Goal: Find specific page/section: Find specific page/section

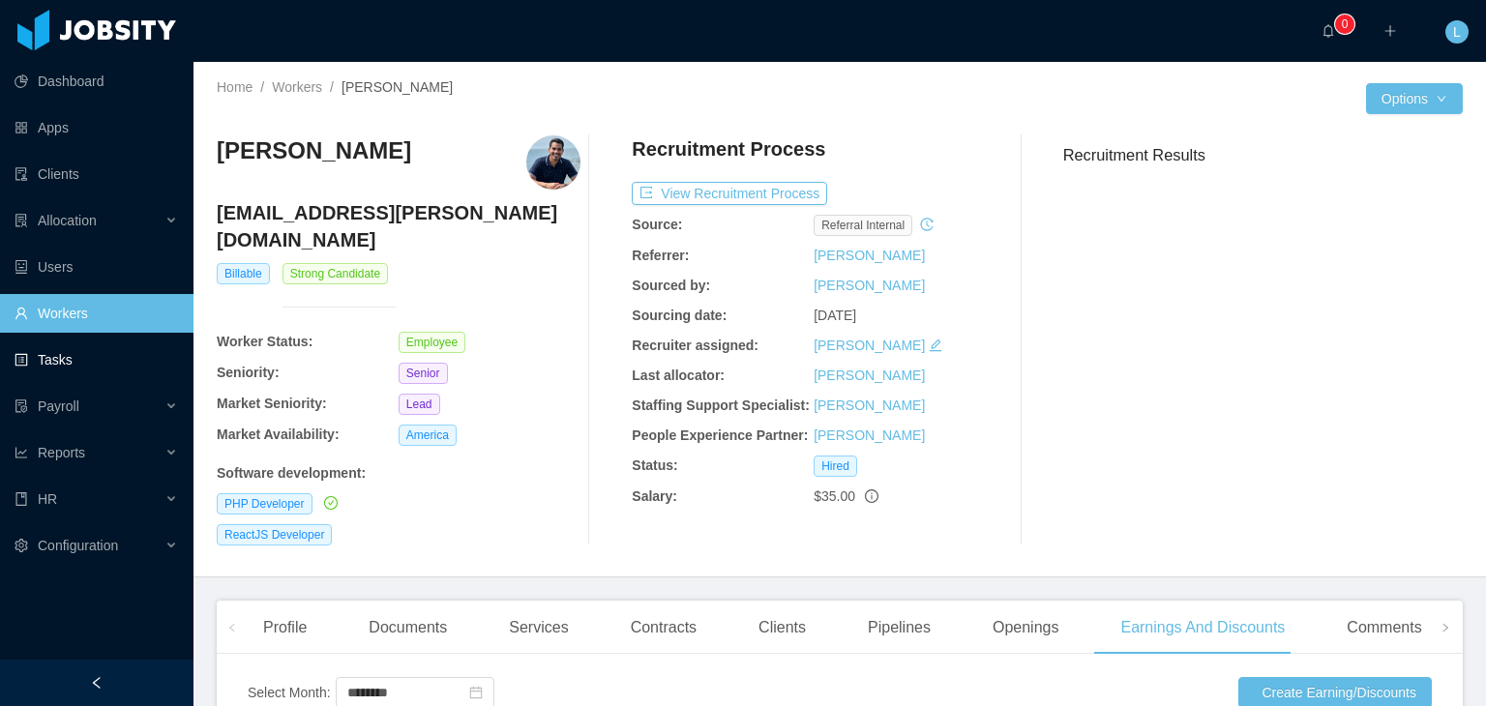
scroll to position [360, 0]
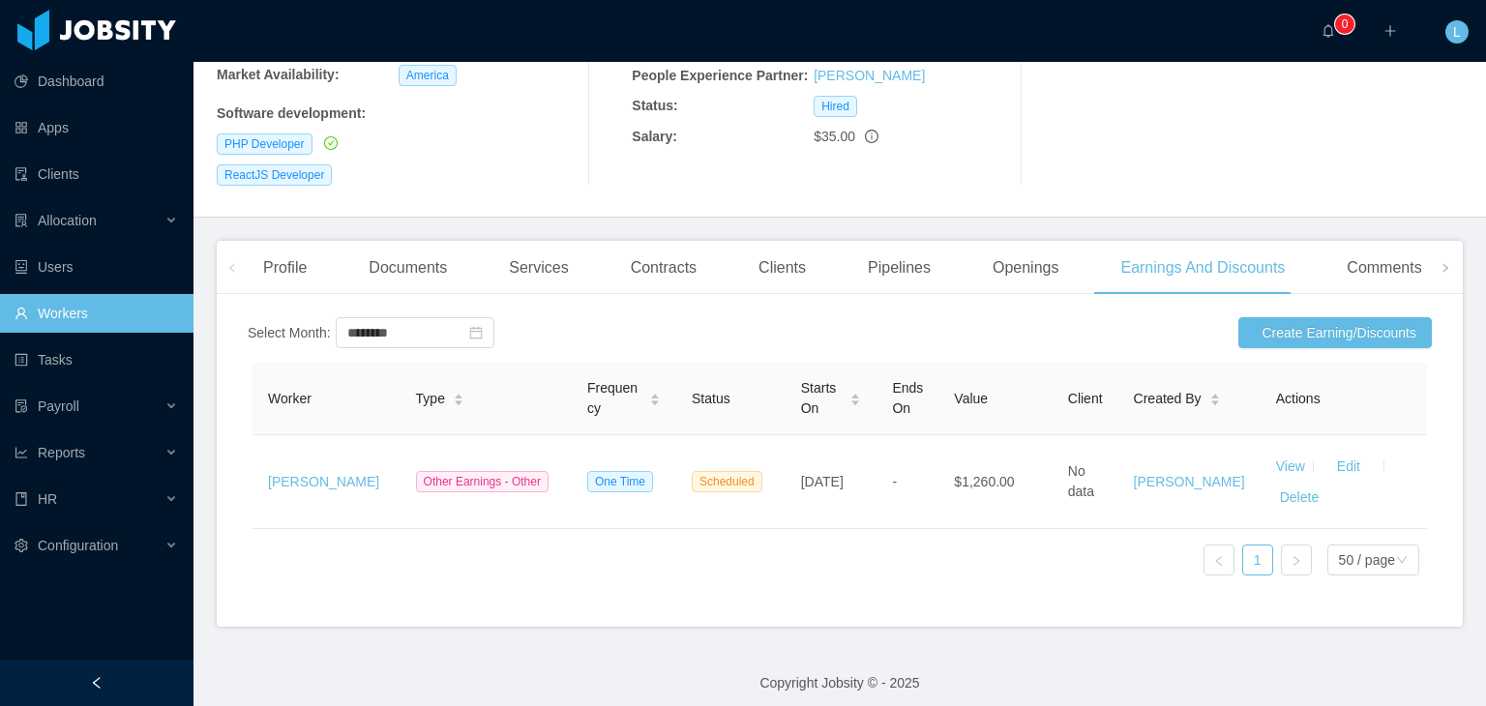
click at [93, 326] on link "Workers" at bounding box center [97, 313] width 164 height 39
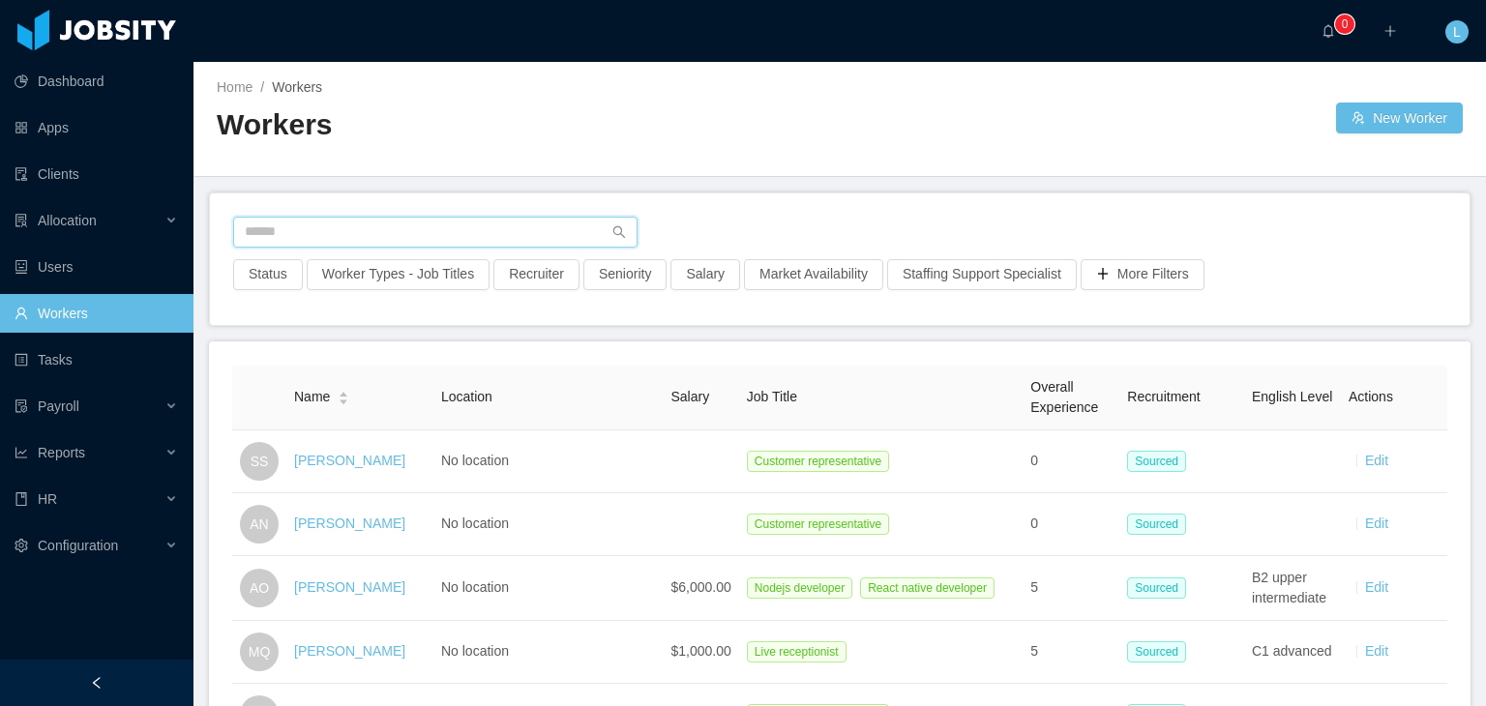
click at [406, 238] on input "text" at bounding box center [435, 232] width 404 height 31
type input "**********"
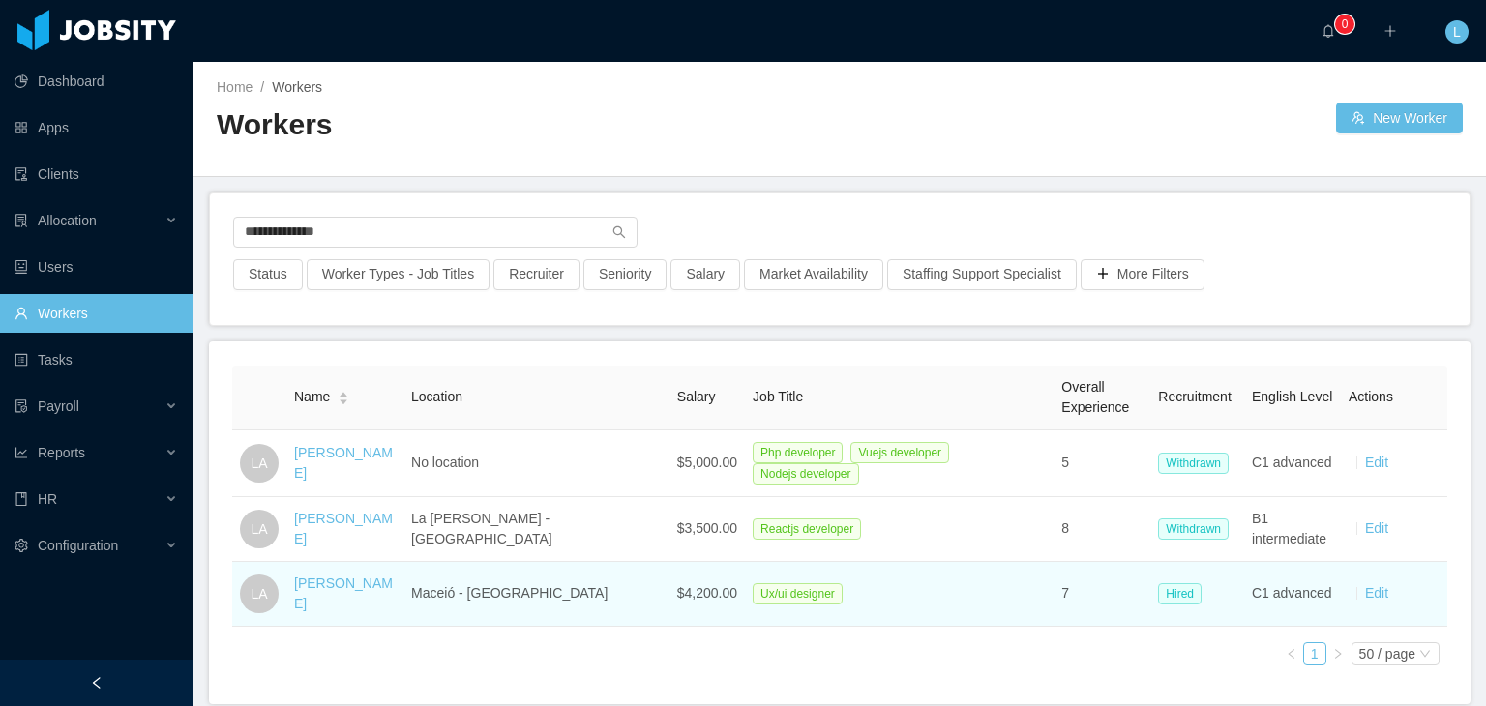
click at [352, 599] on td "[PERSON_NAME]" at bounding box center [344, 594] width 117 height 65
click at [352, 585] on link "[PERSON_NAME]" at bounding box center [343, 594] width 99 height 36
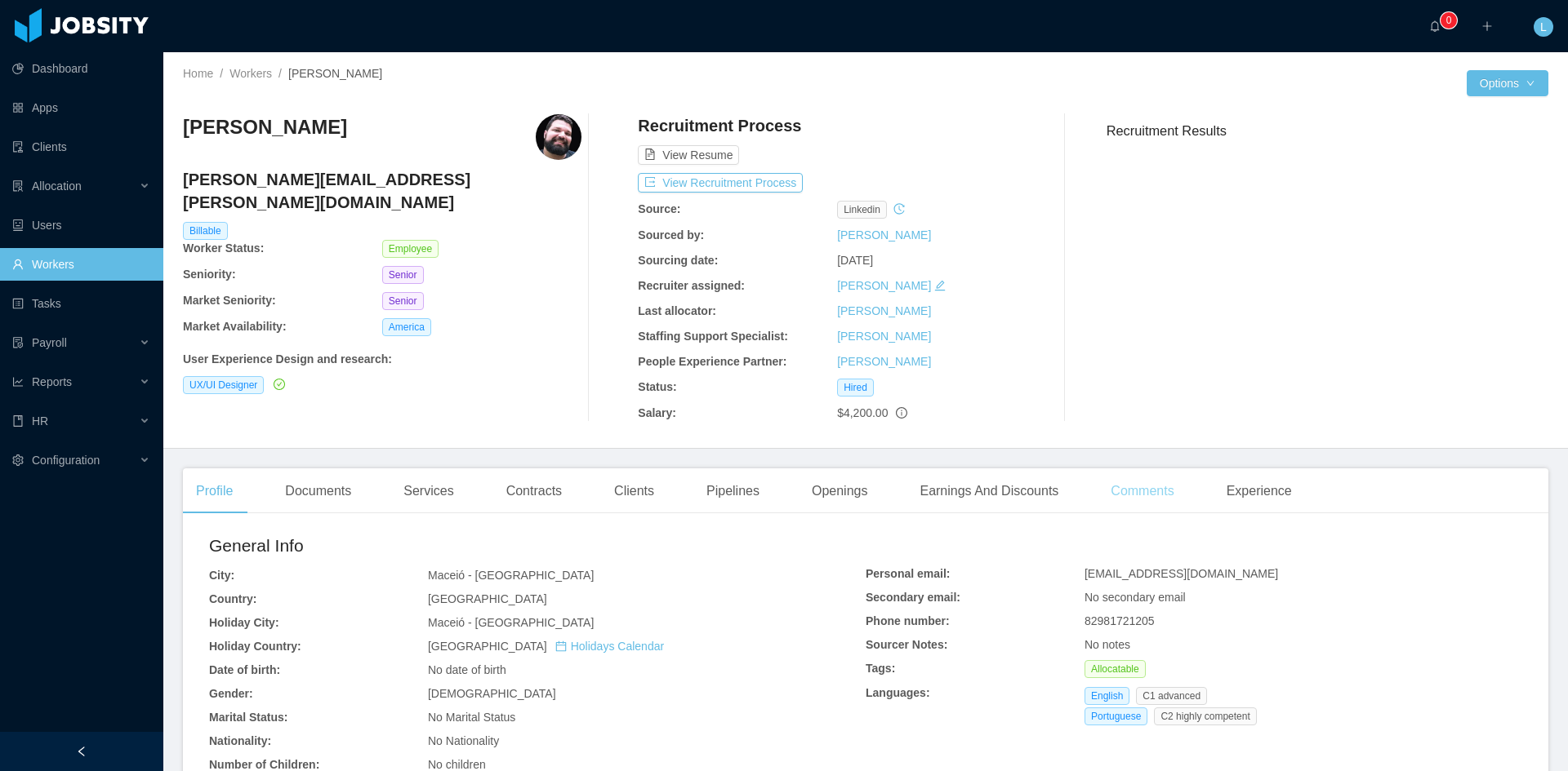
click at [1153, 491] on div "Comments" at bounding box center [1141, 491] width 89 height 46
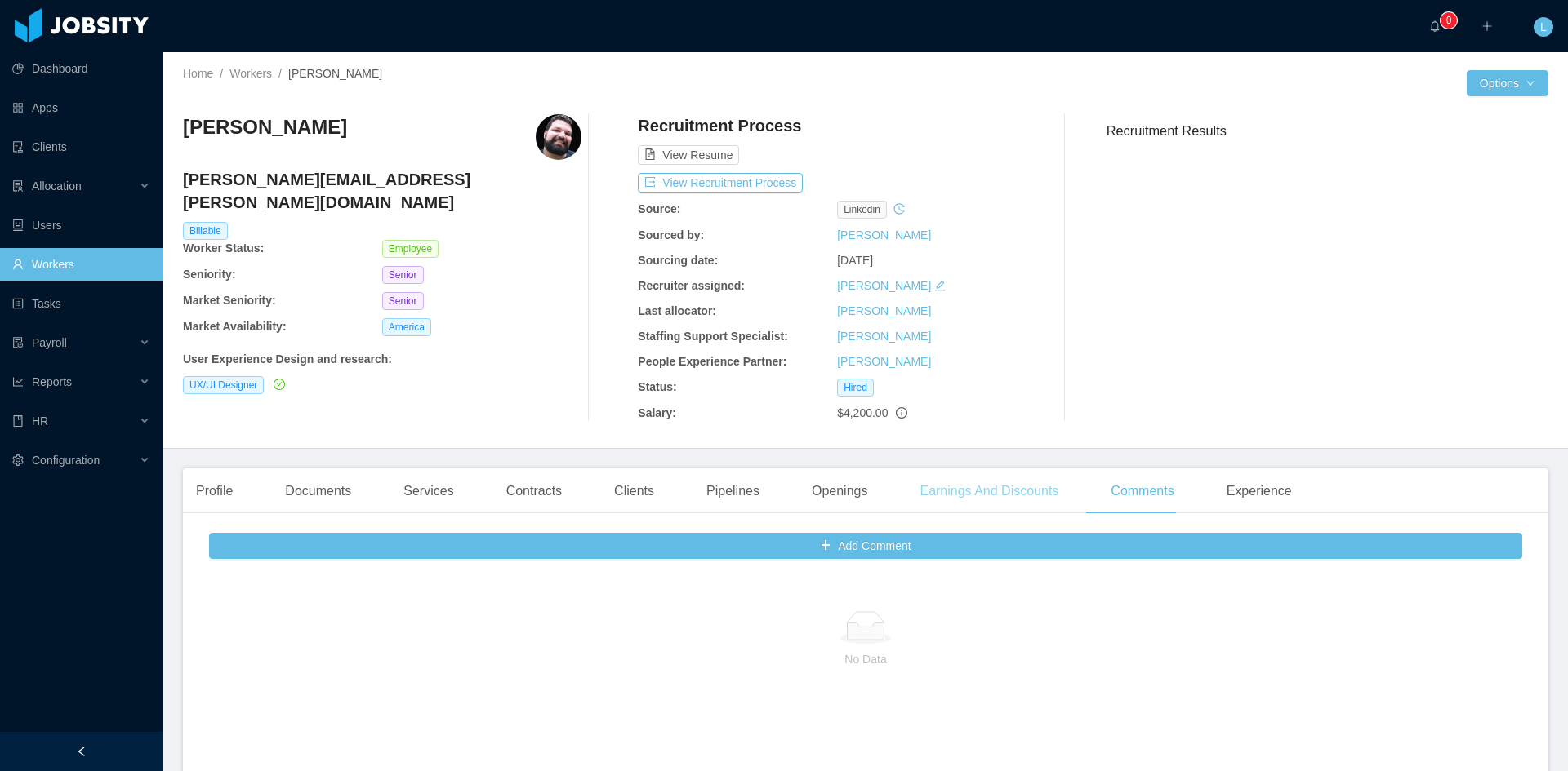
click at [951, 486] on div "Earnings And Discounts" at bounding box center [988, 491] width 165 height 46
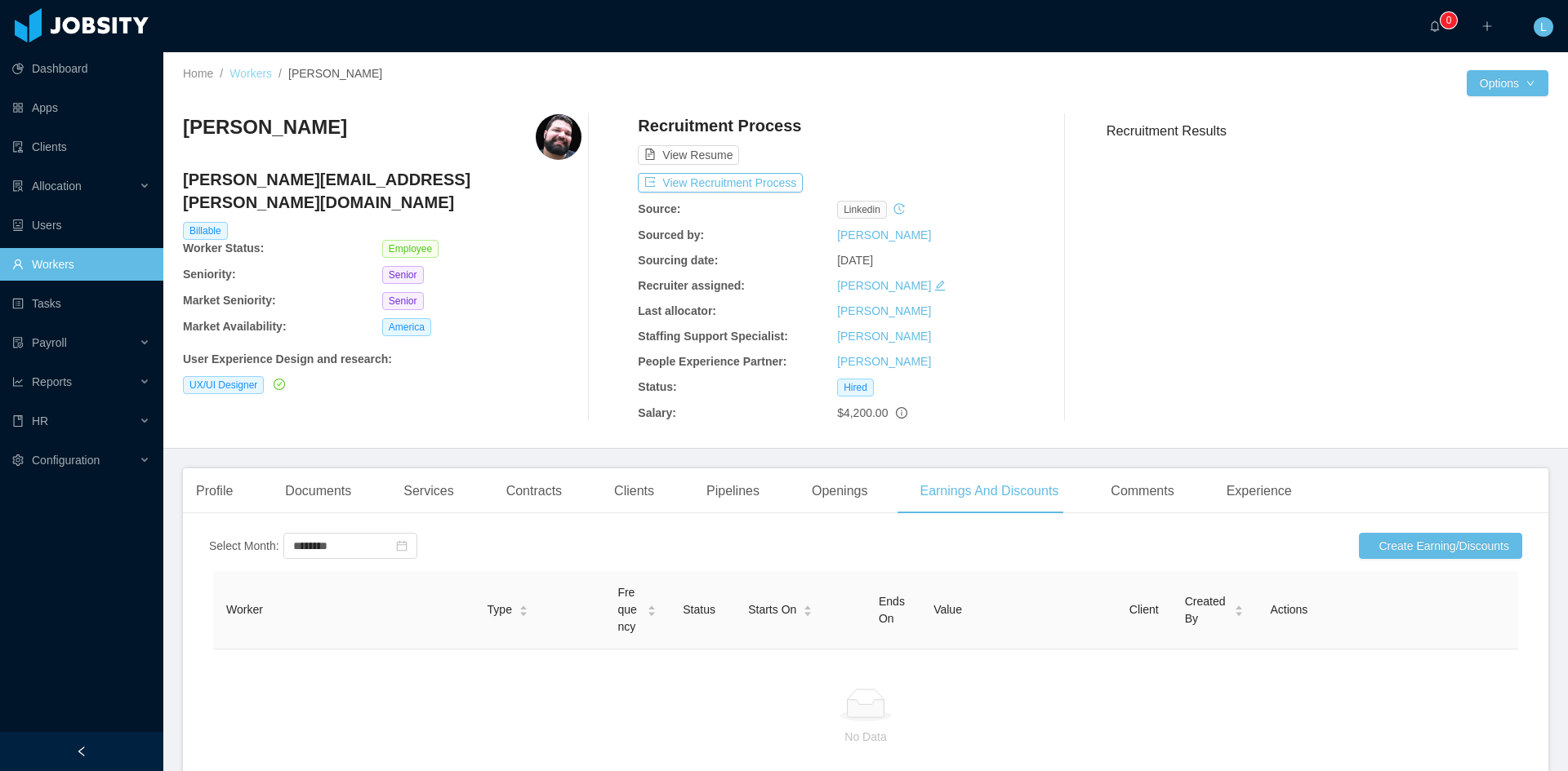
click at [260, 72] on link "Workers" at bounding box center [251, 73] width 42 height 13
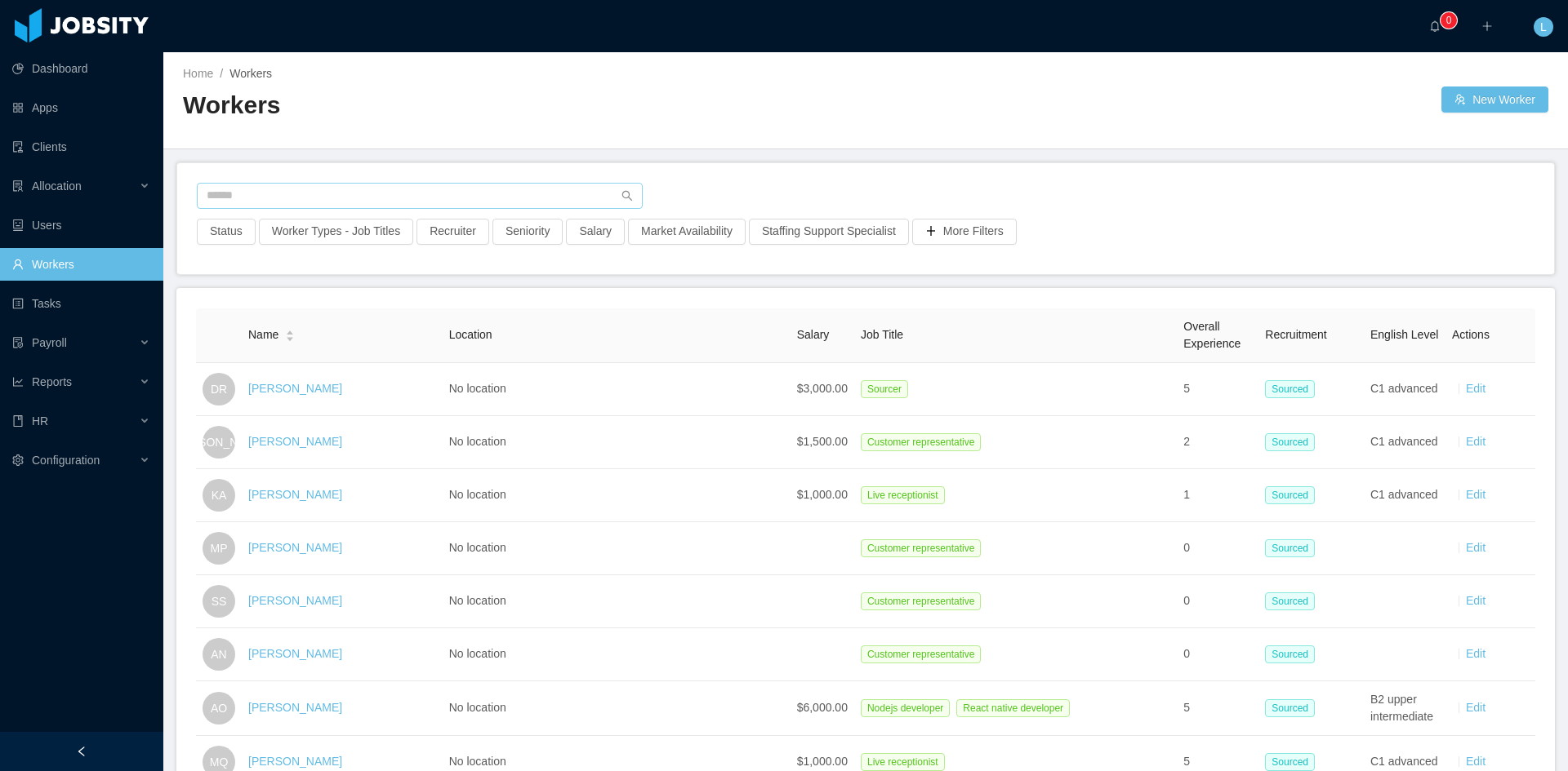
click at [473, 212] on div at bounding box center [865, 201] width 1338 height 36
click at [481, 204] on input "text" at bounding box center [419, 196] width 446 height 26
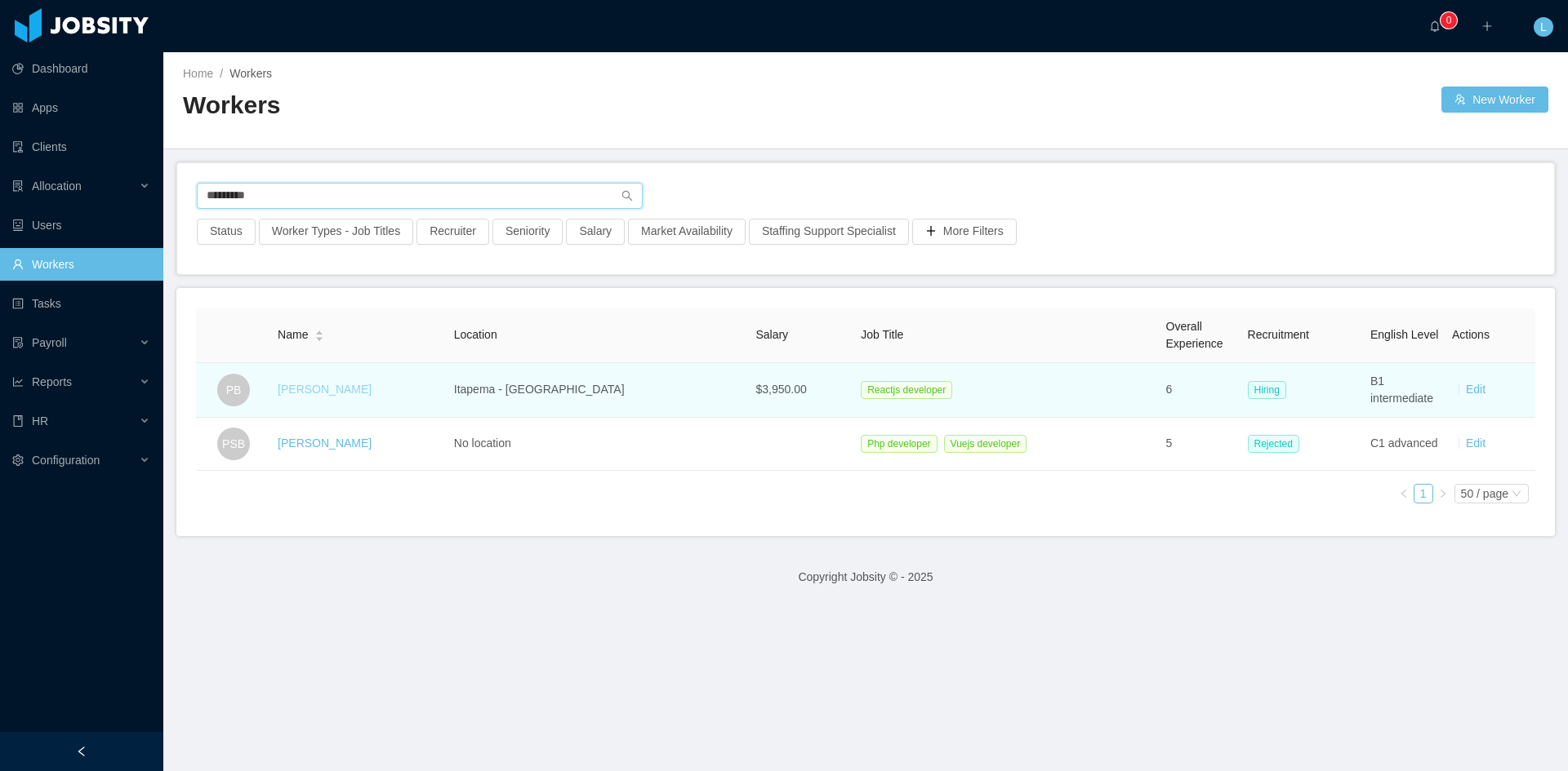
type input "*********"
click at [354, 392] on link "[PERSON_NAME]" at bounding box center [324, 389] width 94 height 13
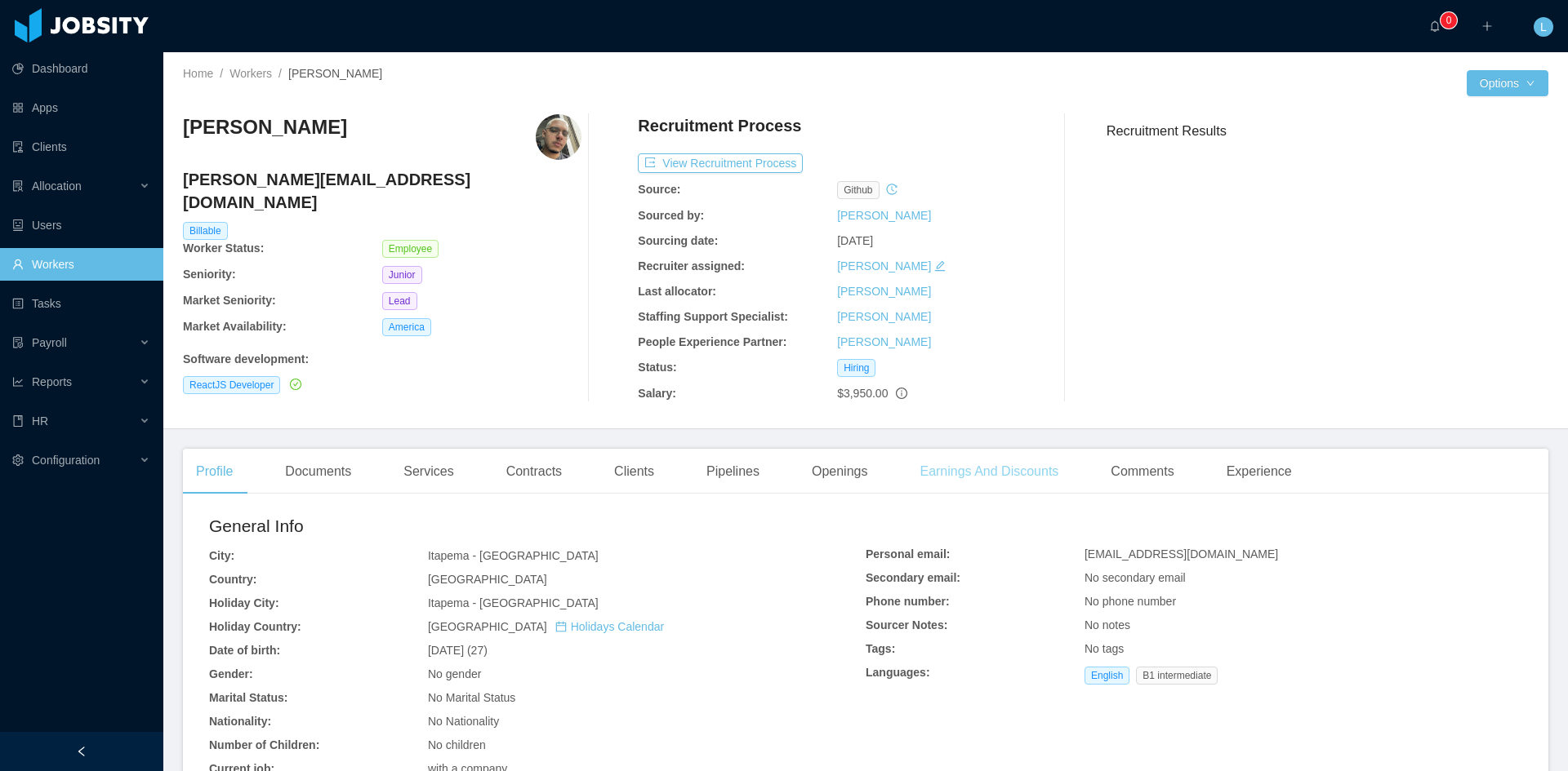
click at [976, 479] on div "Earnings And Discounts" at bounding box center [988, 472] width 165 height 46
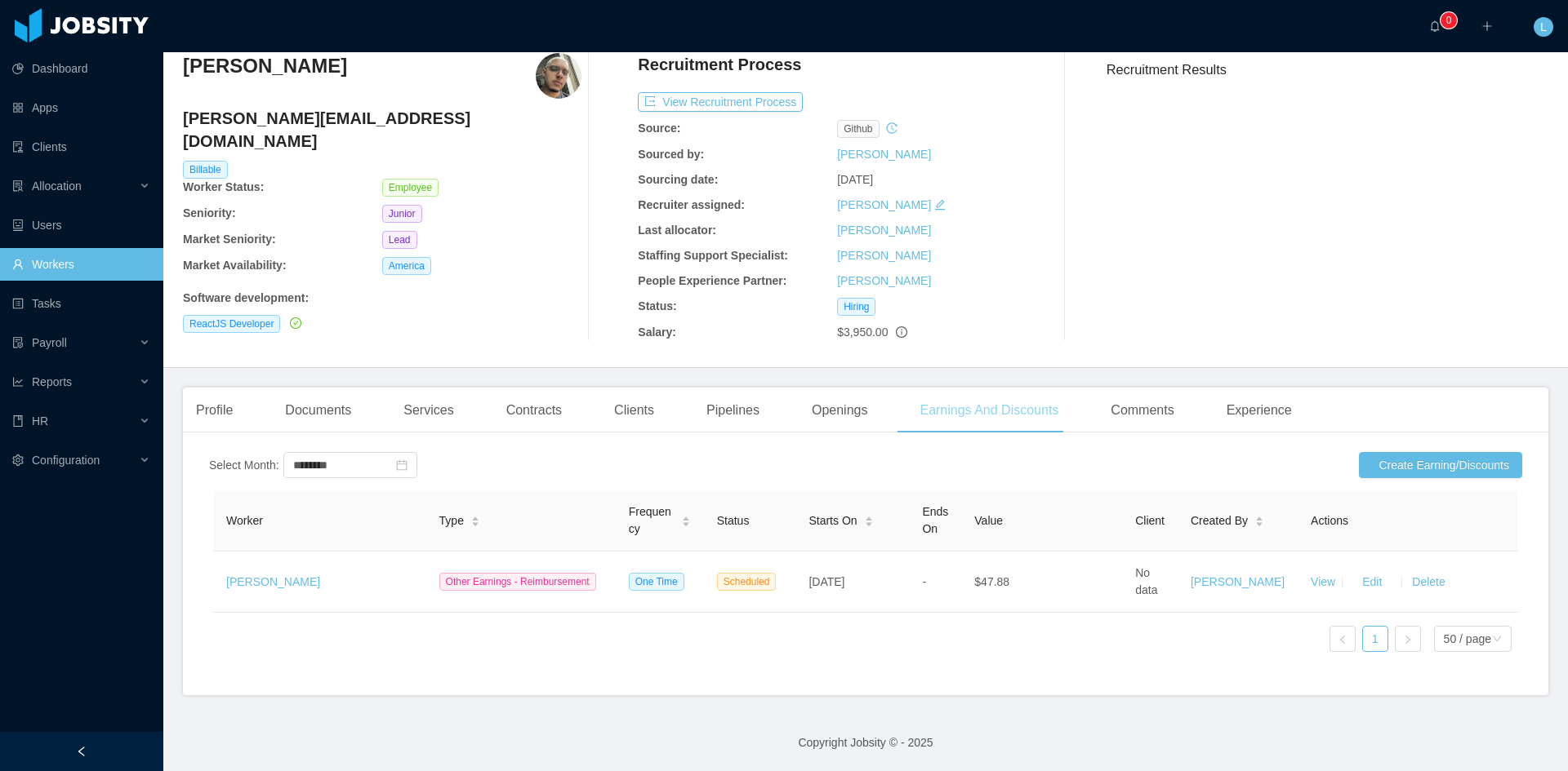
scroll to position [73, 0]
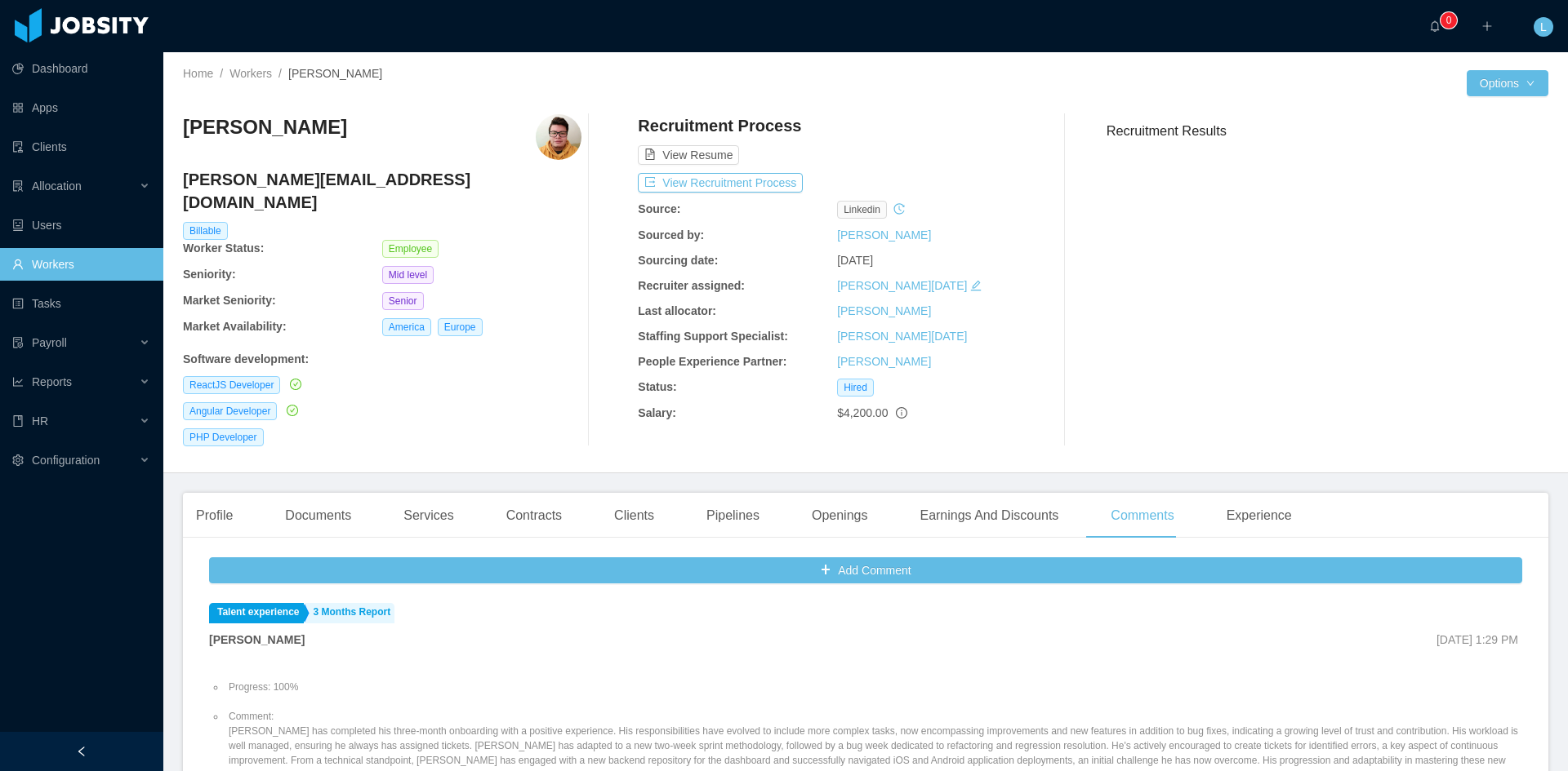
click at [36, 277] on link "Workers" at bounding box center [82, 264] width 138 height 33
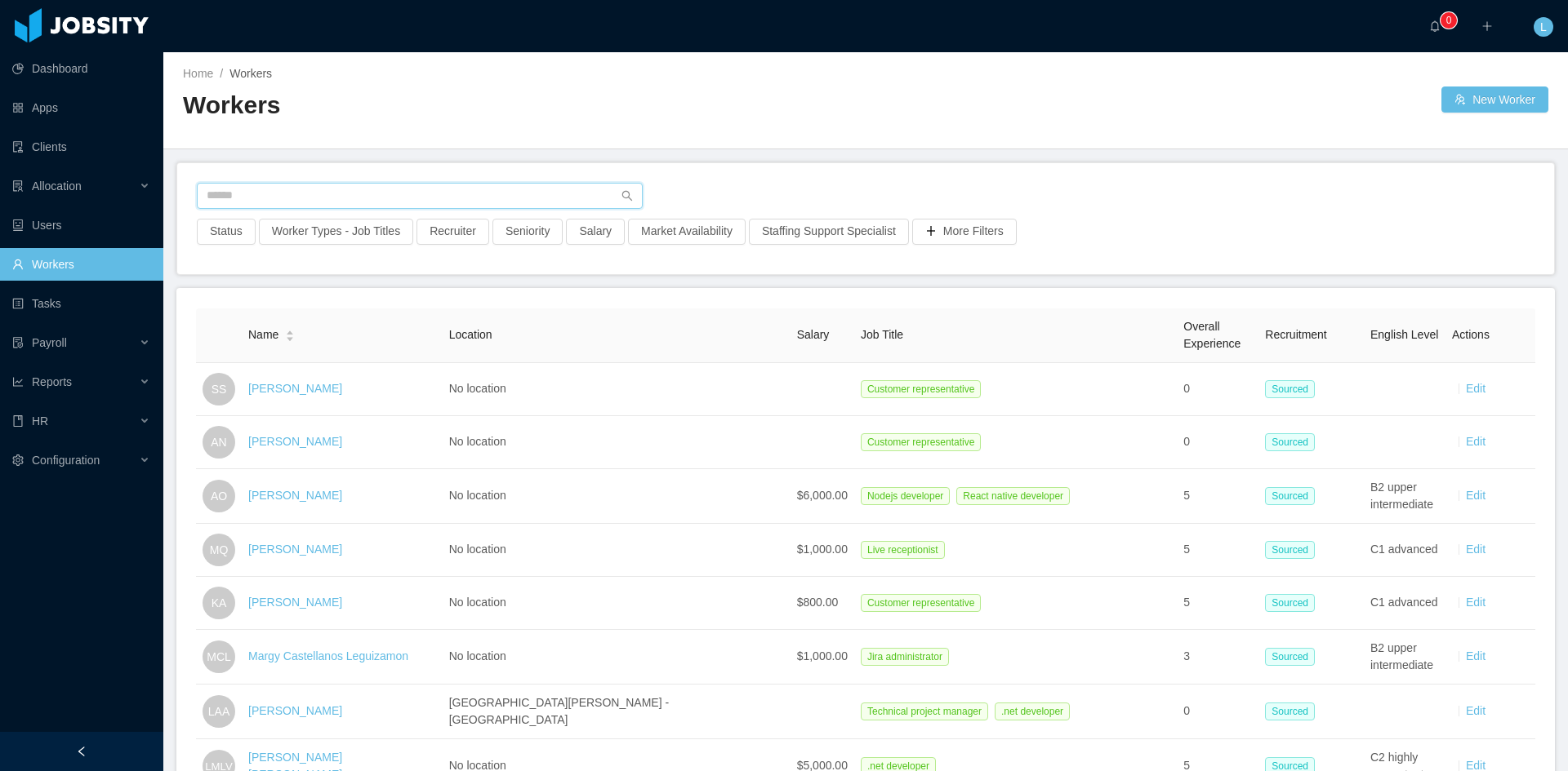
click at [278, 190] on input "text" at bounding box center [419, 196] width 446 height 26
click at [50, 143] on link "Clients" at bounding box center [82, 147] width 138 height 33
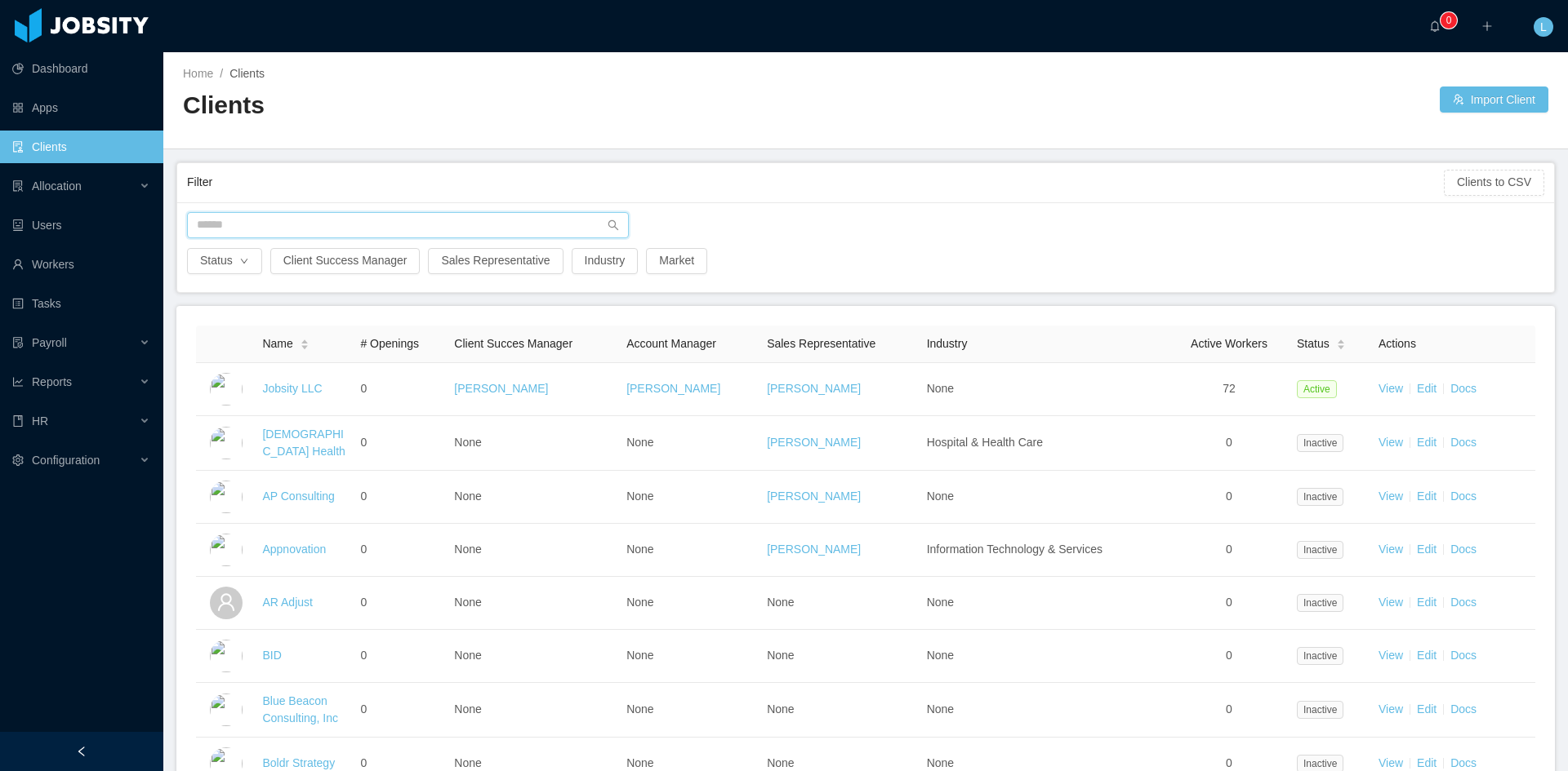
click at [247, 232] on input "text" at bounding box center [408, 225] width 441 height 26
click at [244, 224] on input "text" at bounding box center [408, 225] width 441 height 26
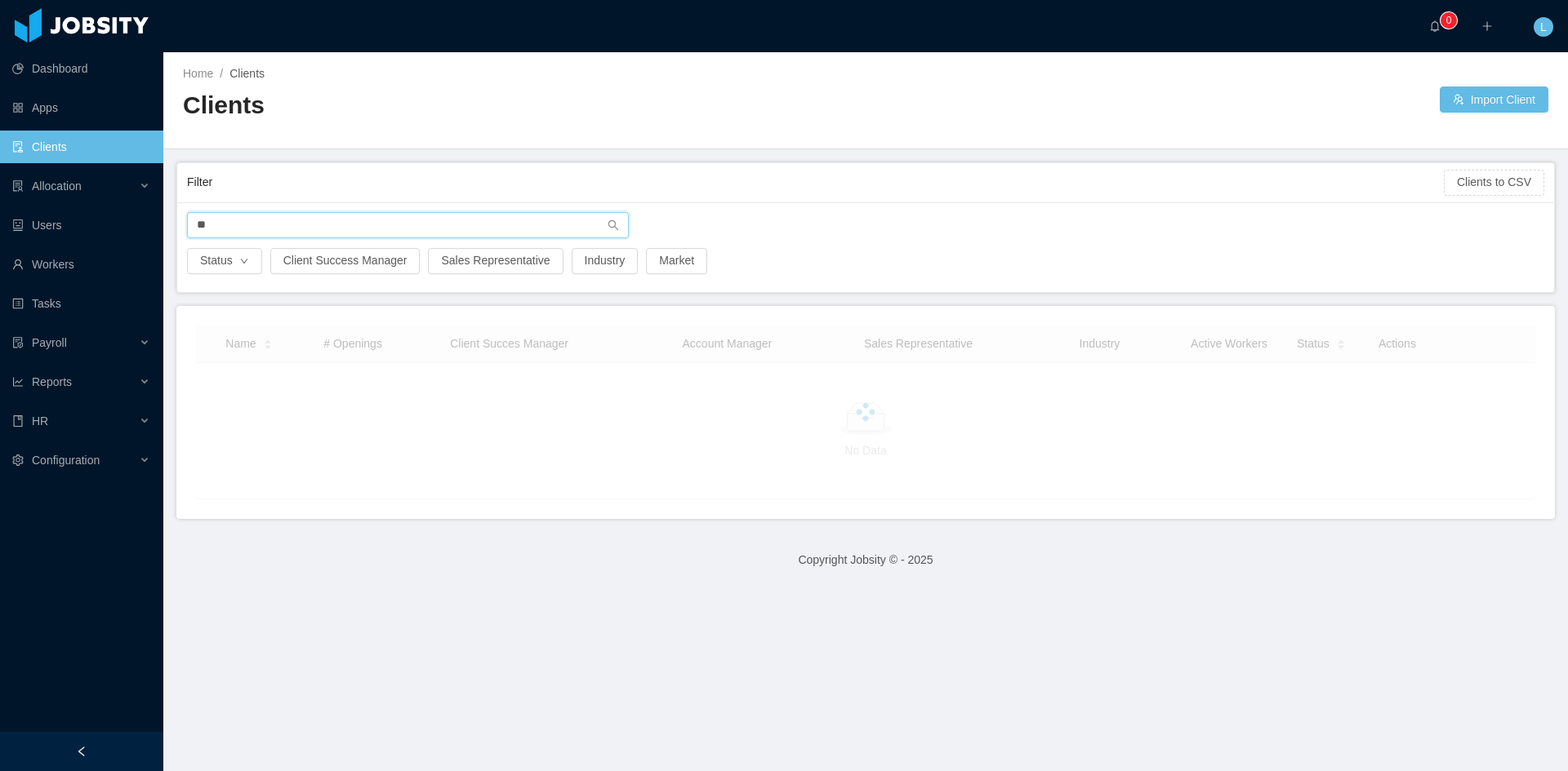
type input "*"
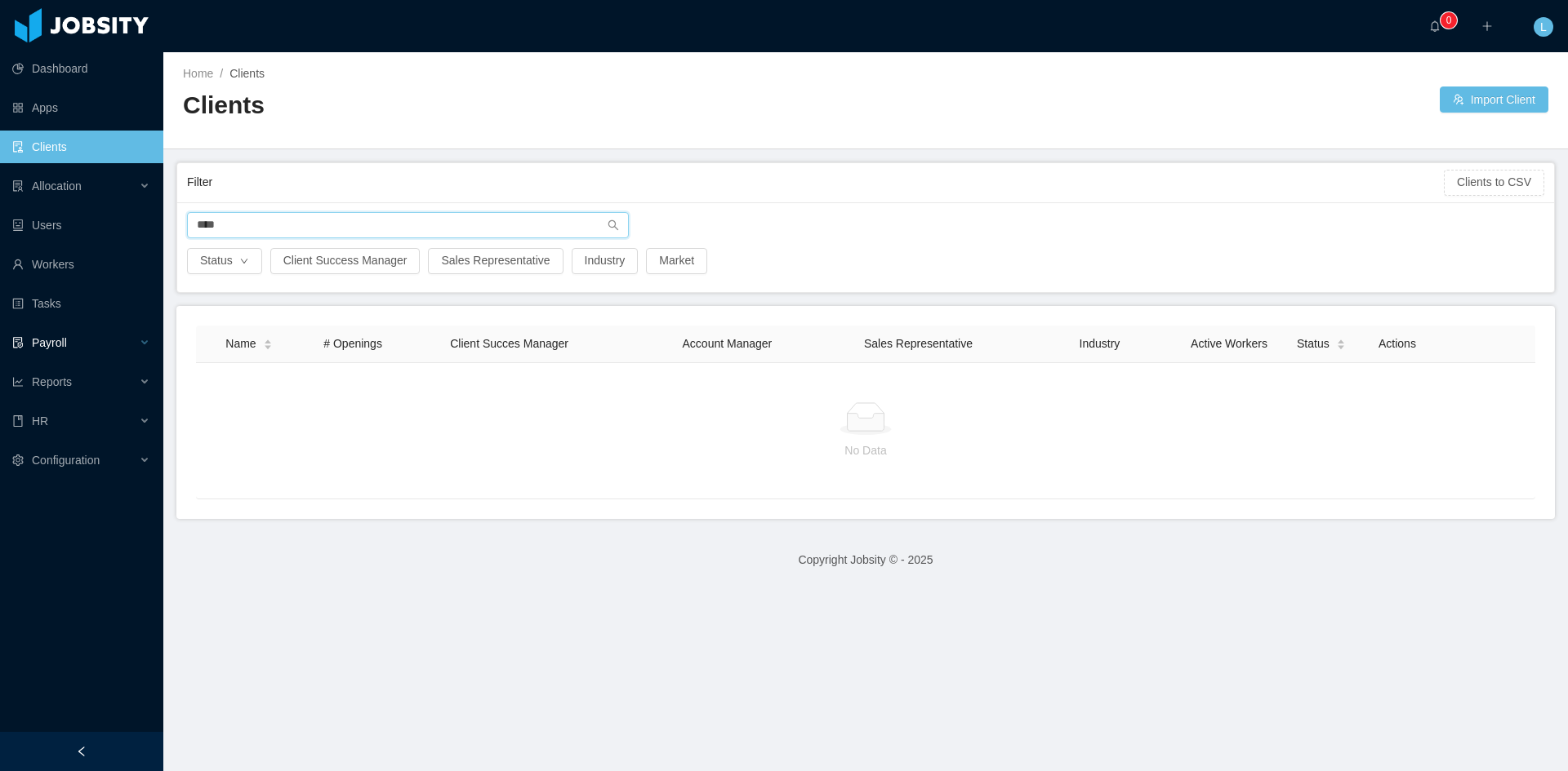
type input "****"
